Goal: Navigation & Orientation: Find specific page/section

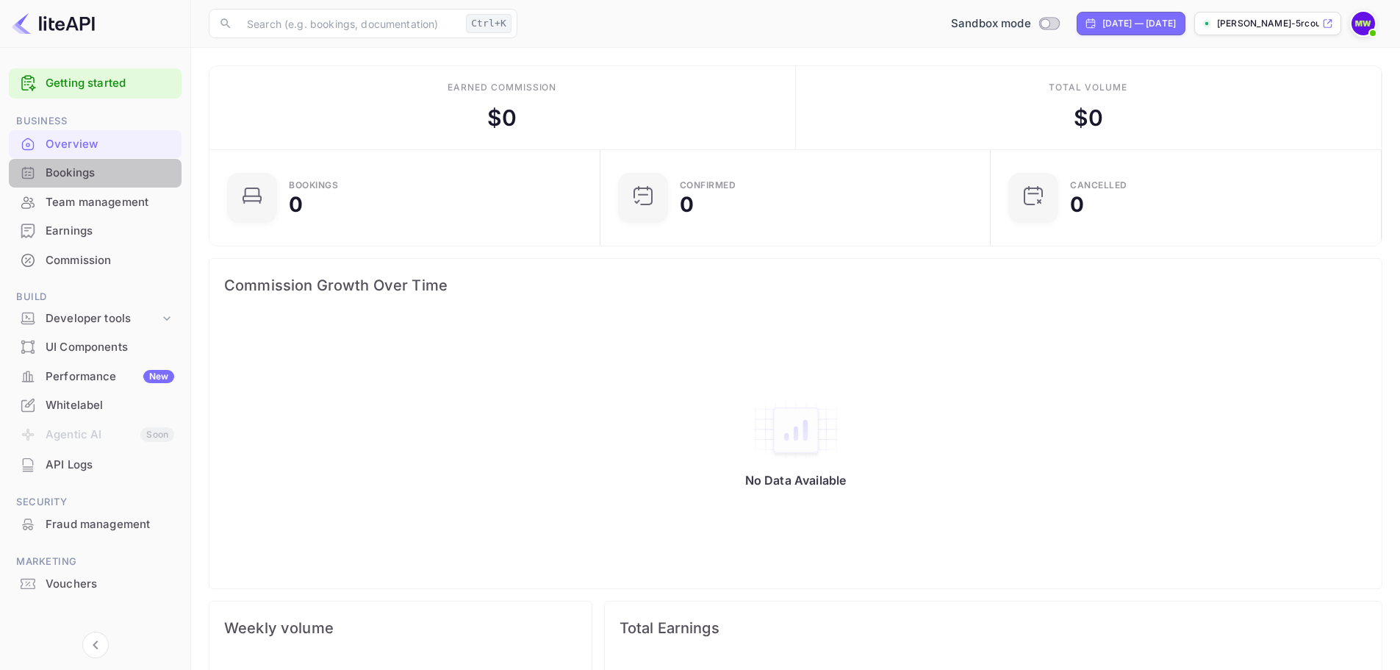
click at [78, 167] on div "Bookings" at bounding box center [110, 173] width 129 height 17
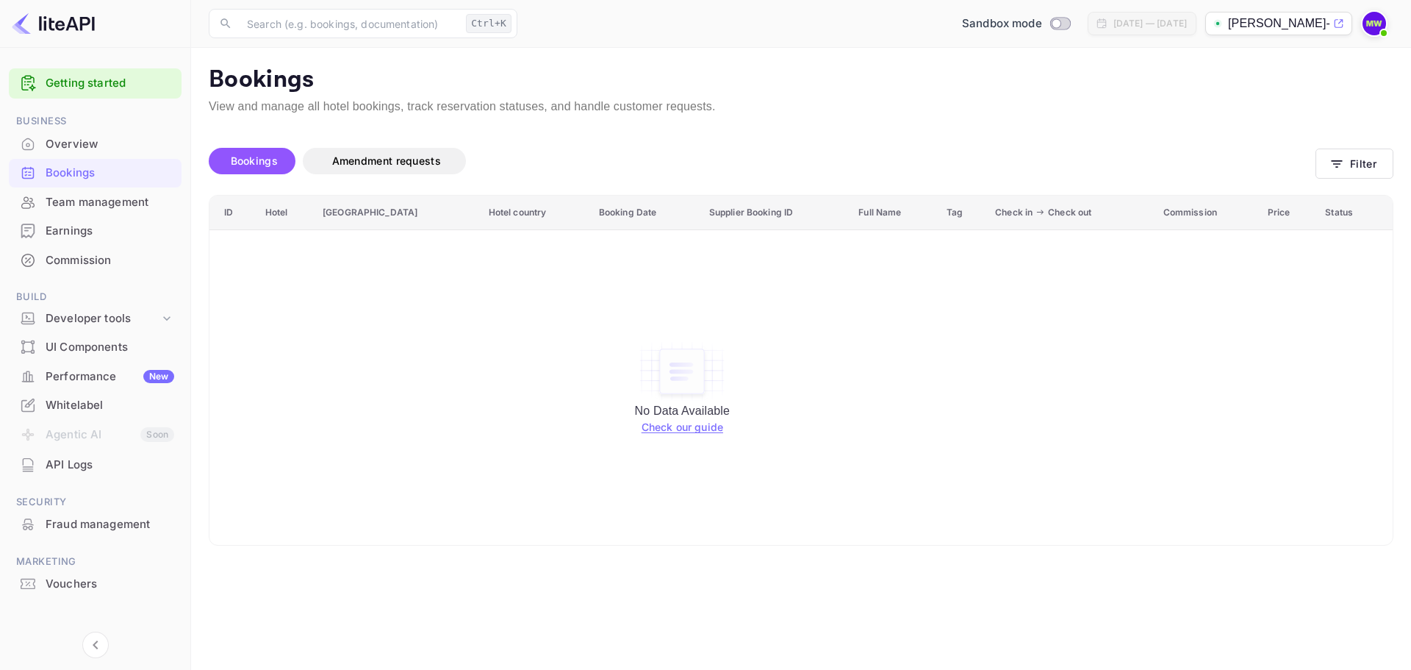
click at [113, 374] on div "Performance New" at bounding box center [110, 376] width 129 height 17
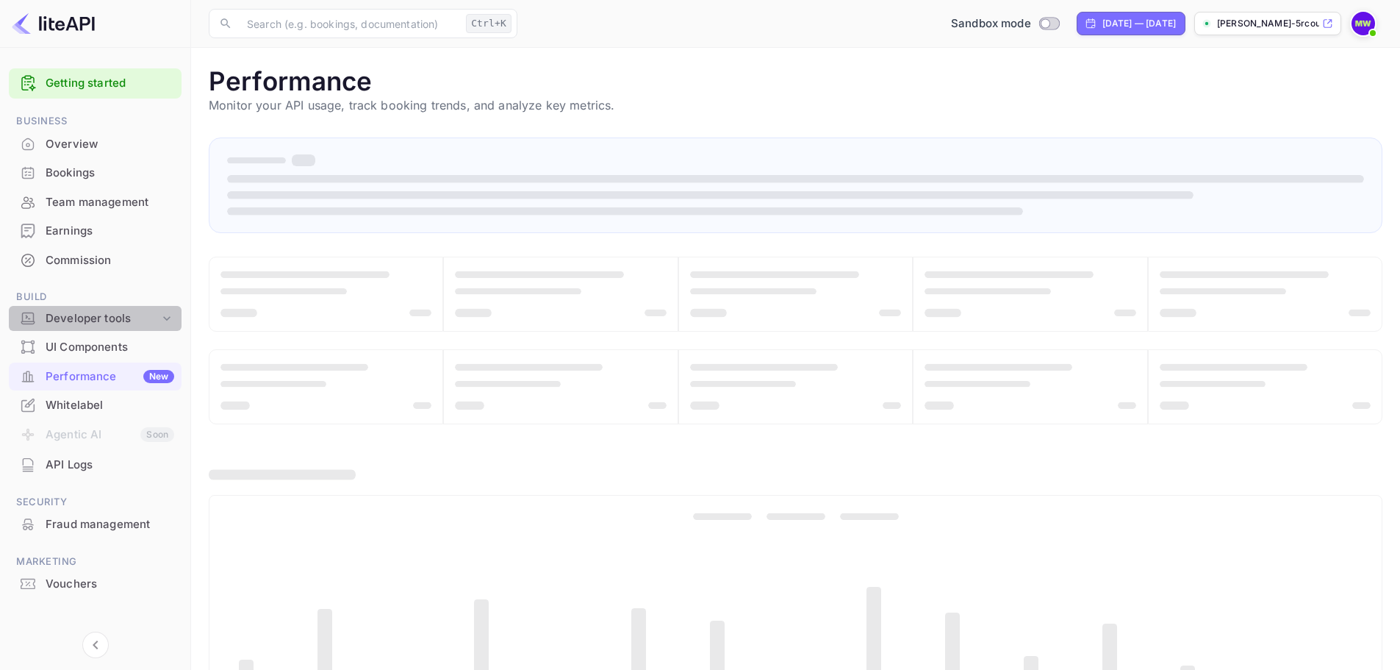
click at [123, 321] on div "Developer tools" at bounding box center [103, 318] width 114 height 17
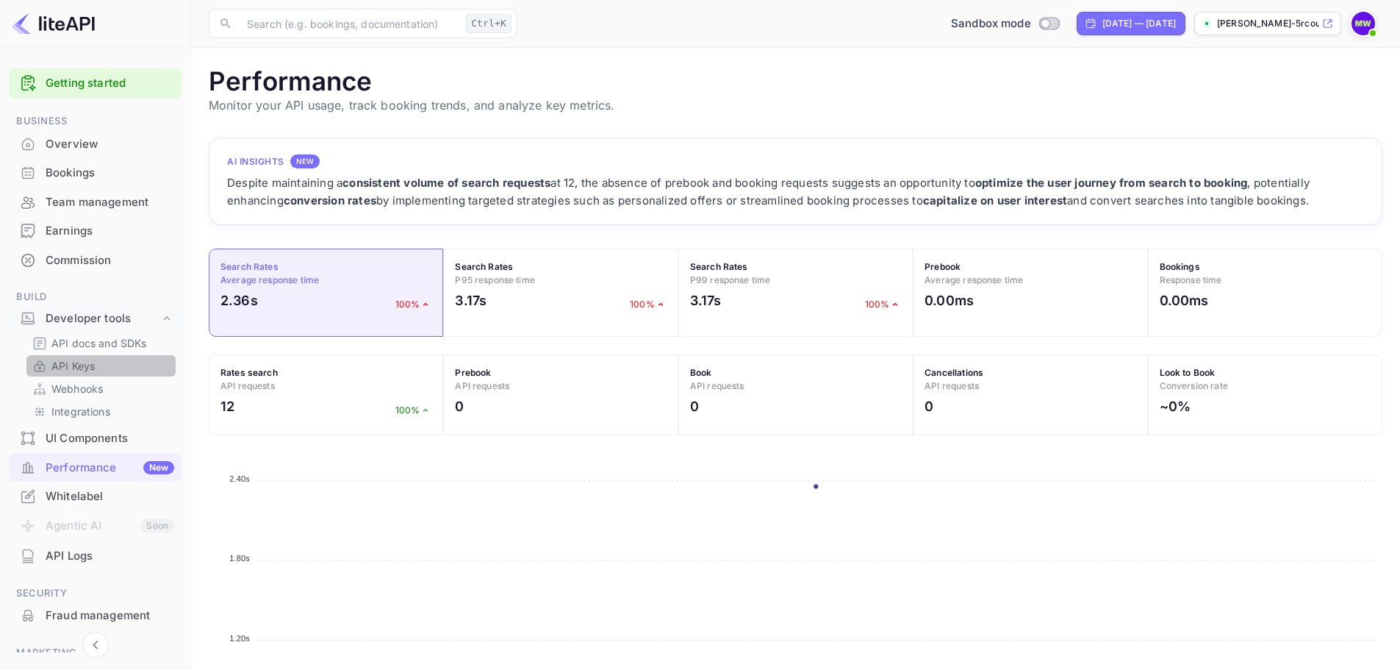
click at [79, 362] on p "API Keys" at bounding box center [72, 365] width 43 height 15
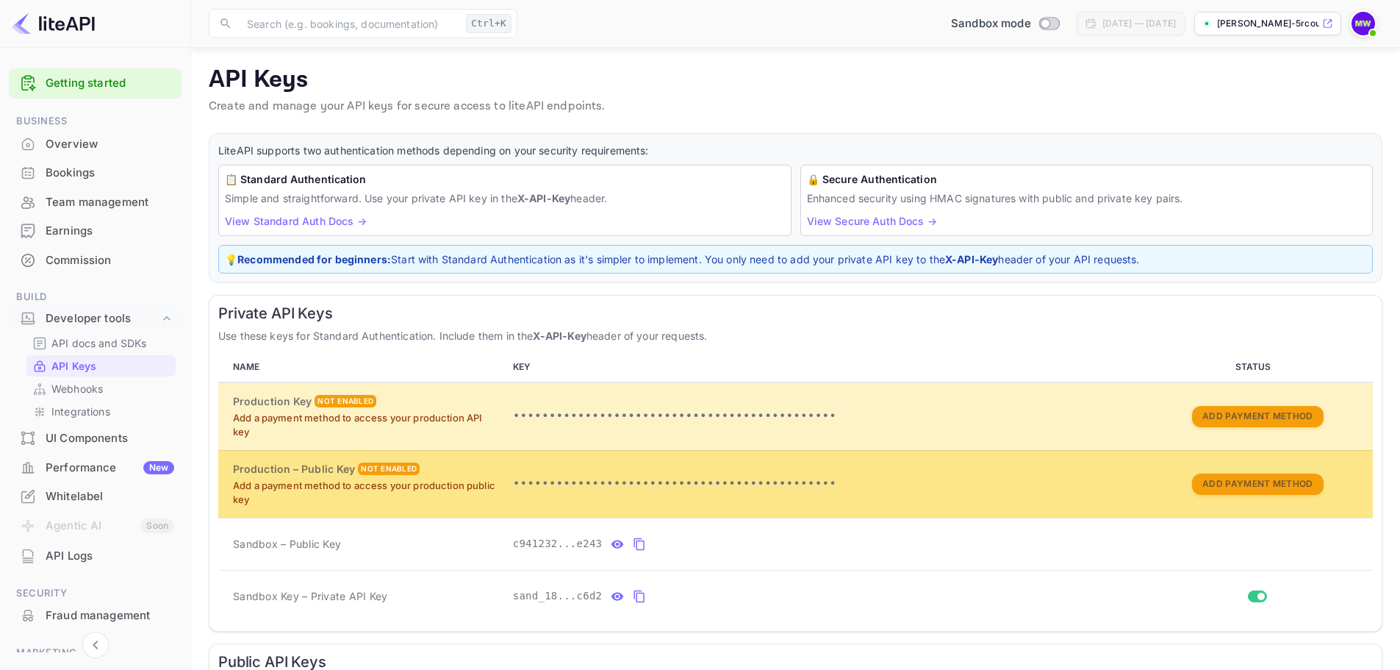
scroll to position [185, 0]
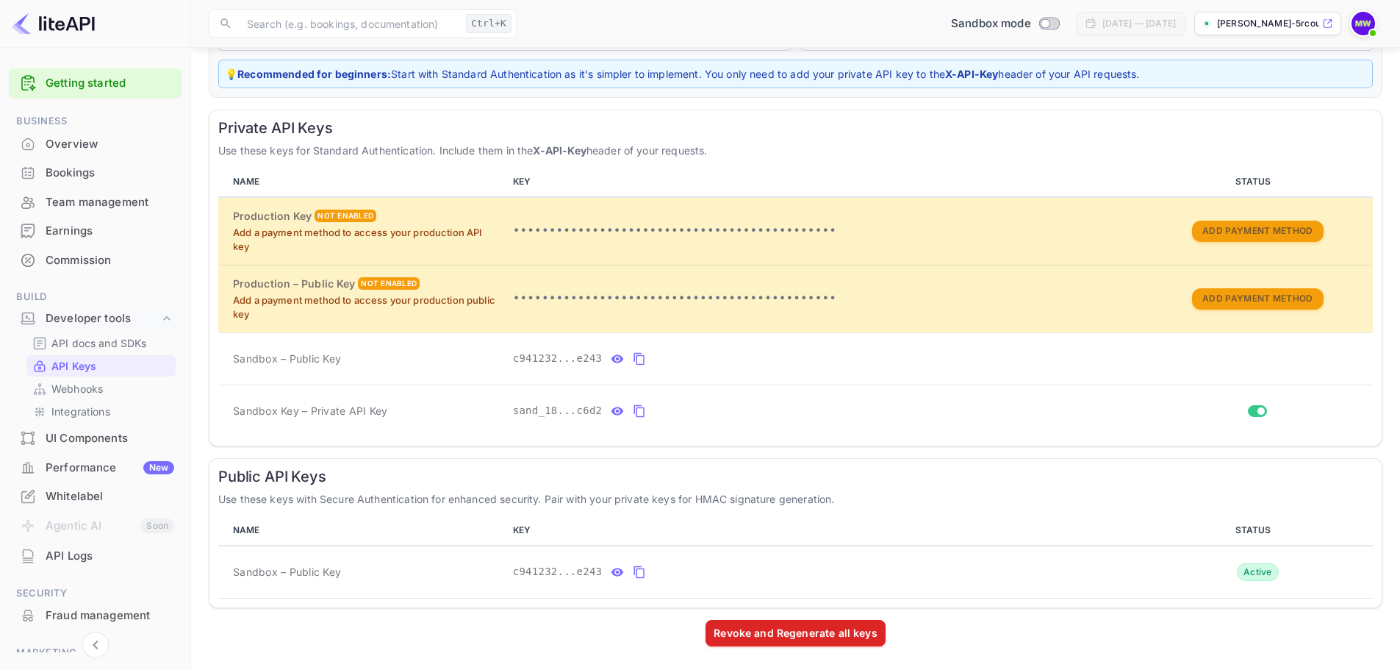
click at [98, 466] on div "Performance New" at bounding box center [110, 467] width 129 height 17
